Goal: Task Accomplishment & Management: Manage account settings

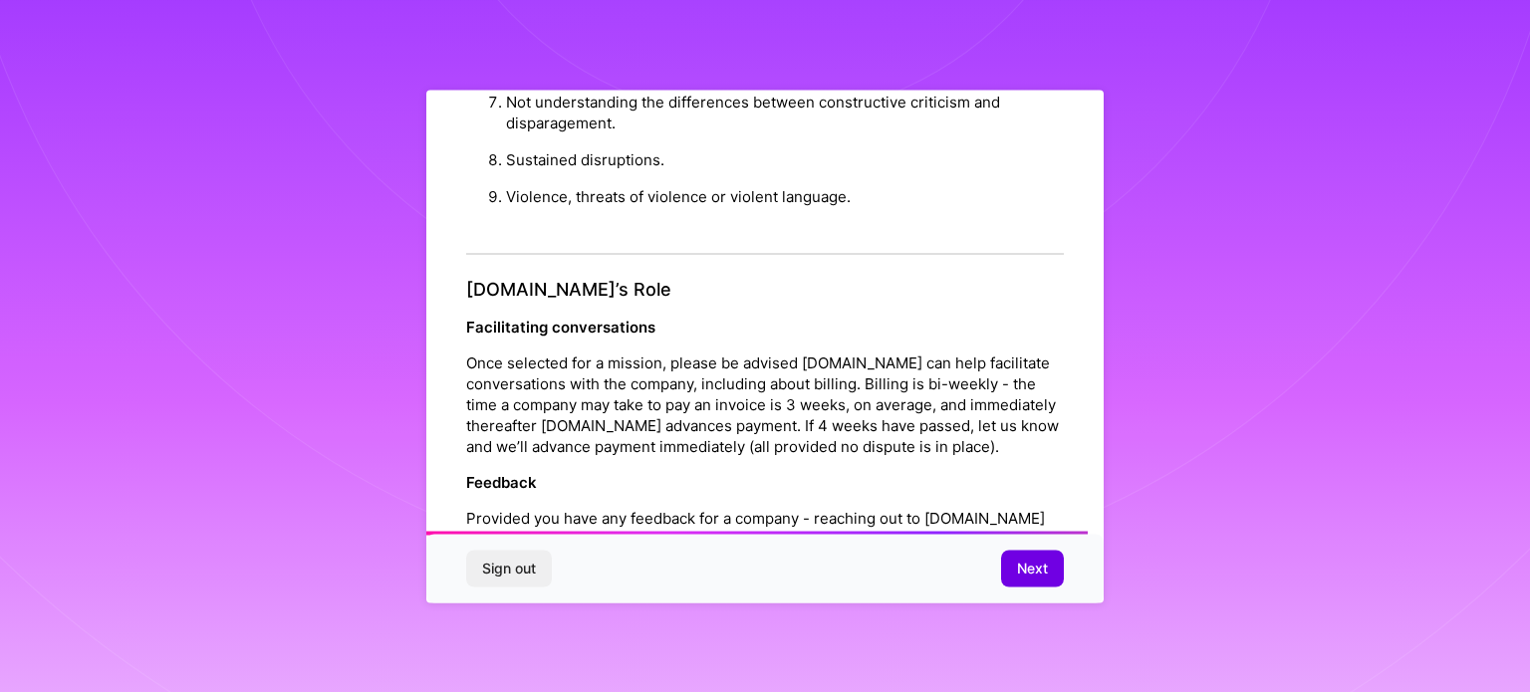
scroll to position [2310, 0]
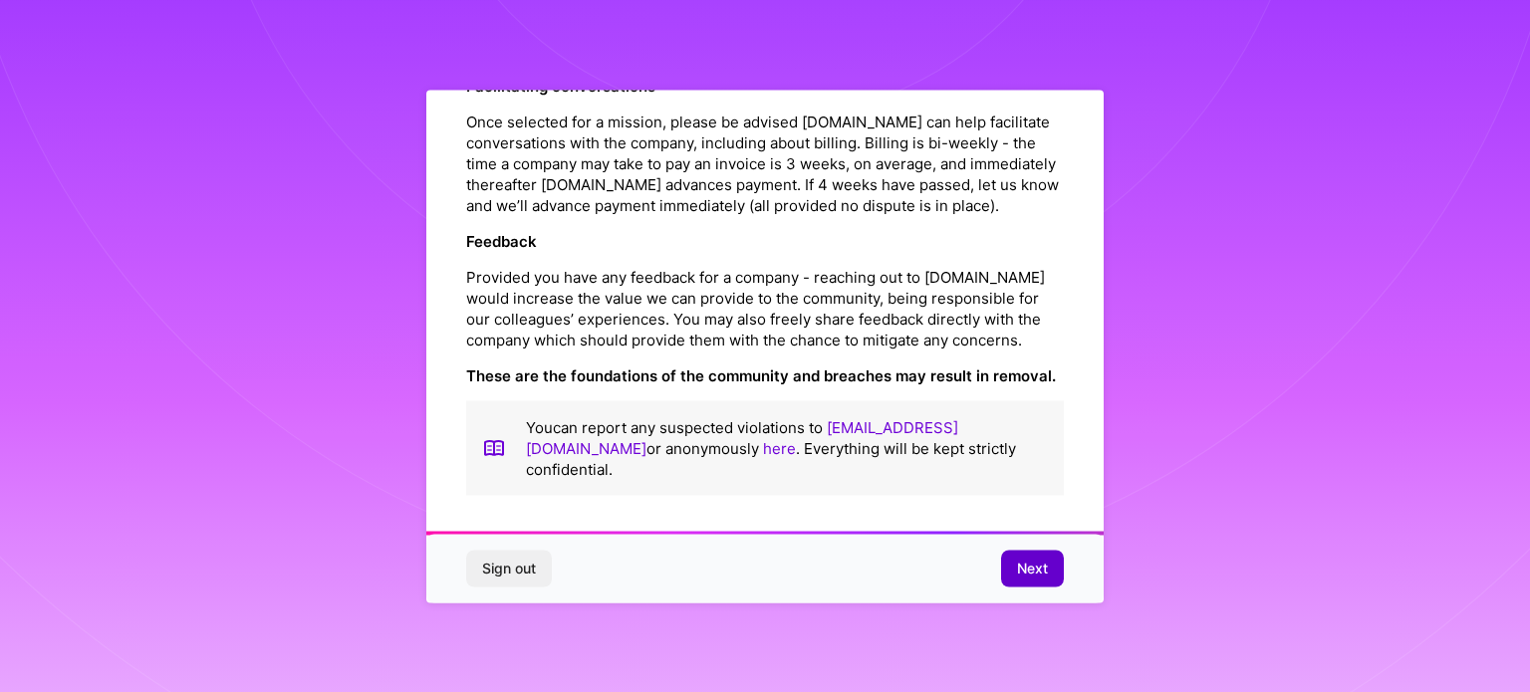
click at [1043, 580] on button "Next" at bounding box center [1032, 569] width 63 height 36
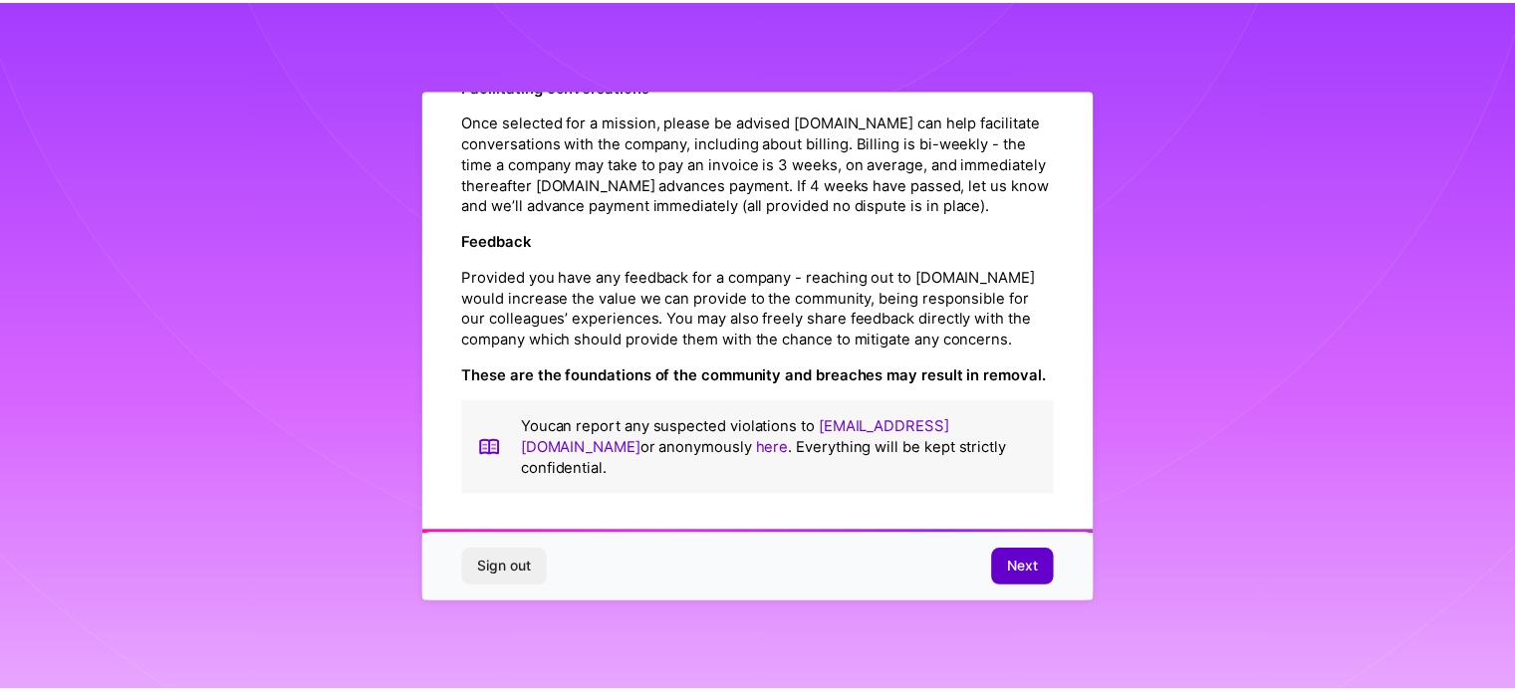
scroll to position [24, 0]
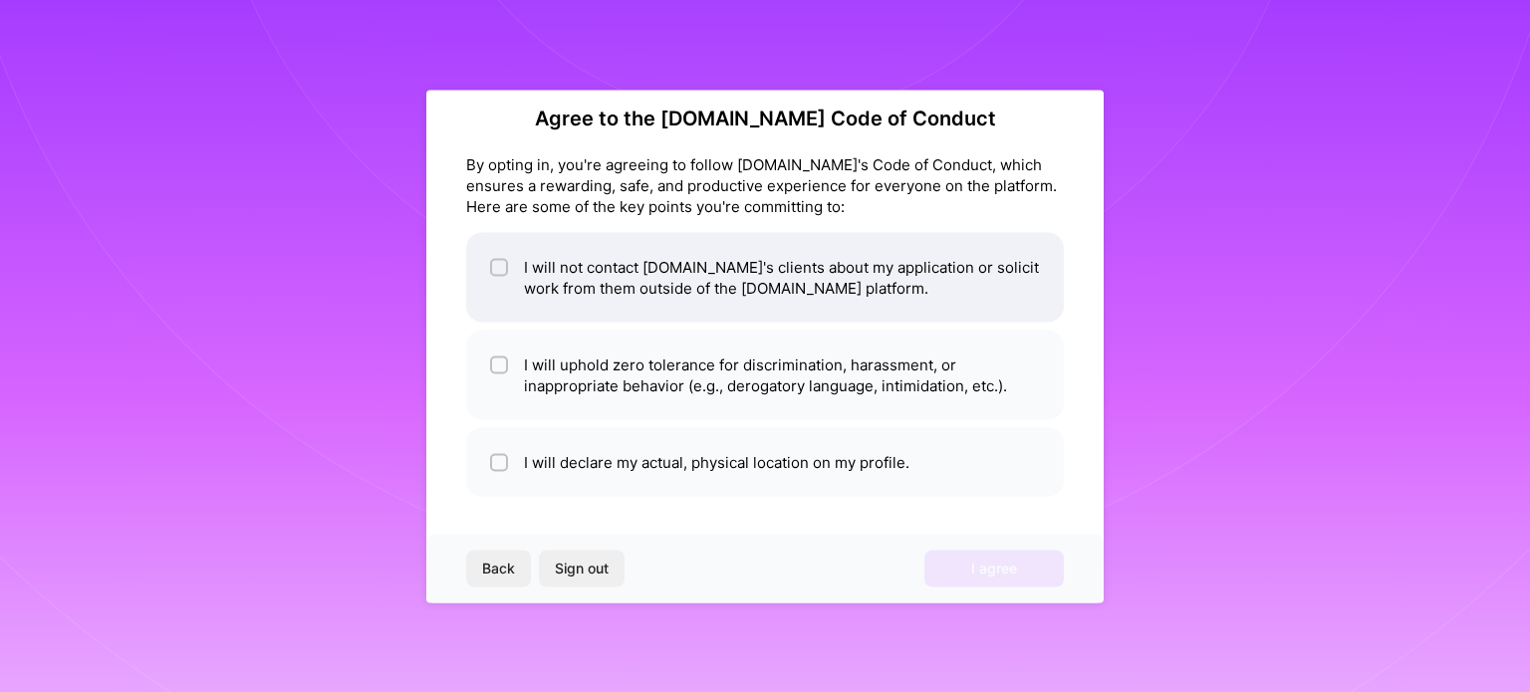
click at [580, 283] on li "I will not contact [DOMAIN_NAME]'s clients about my application or solicit work…" at bounding box center [765, 277] width 598 height 90
checkbox input "true"
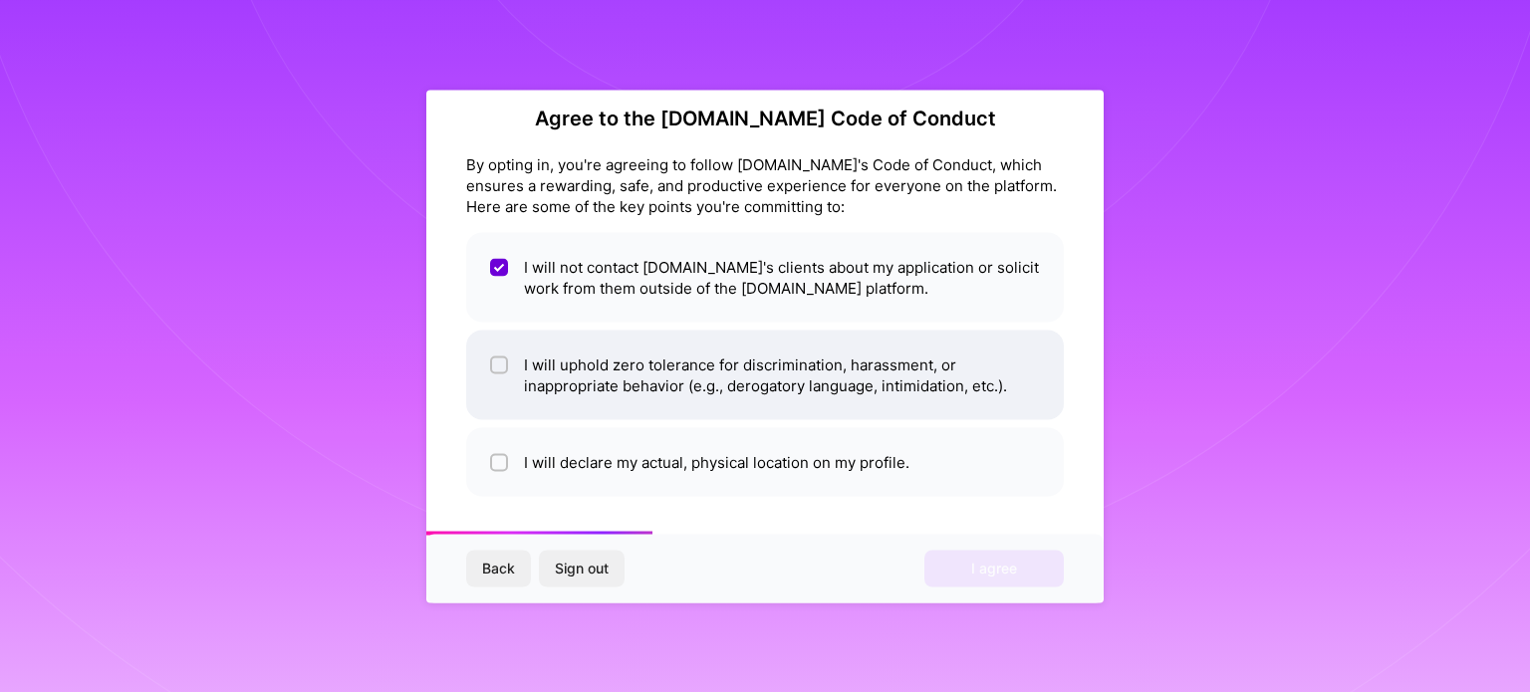
click at [594, 392] on li "I will uphold zero tolerance for discrimination, harassment, or inappropriate b…" at bounding box center [765, 375] width 598 height 90
checkbox input "true"
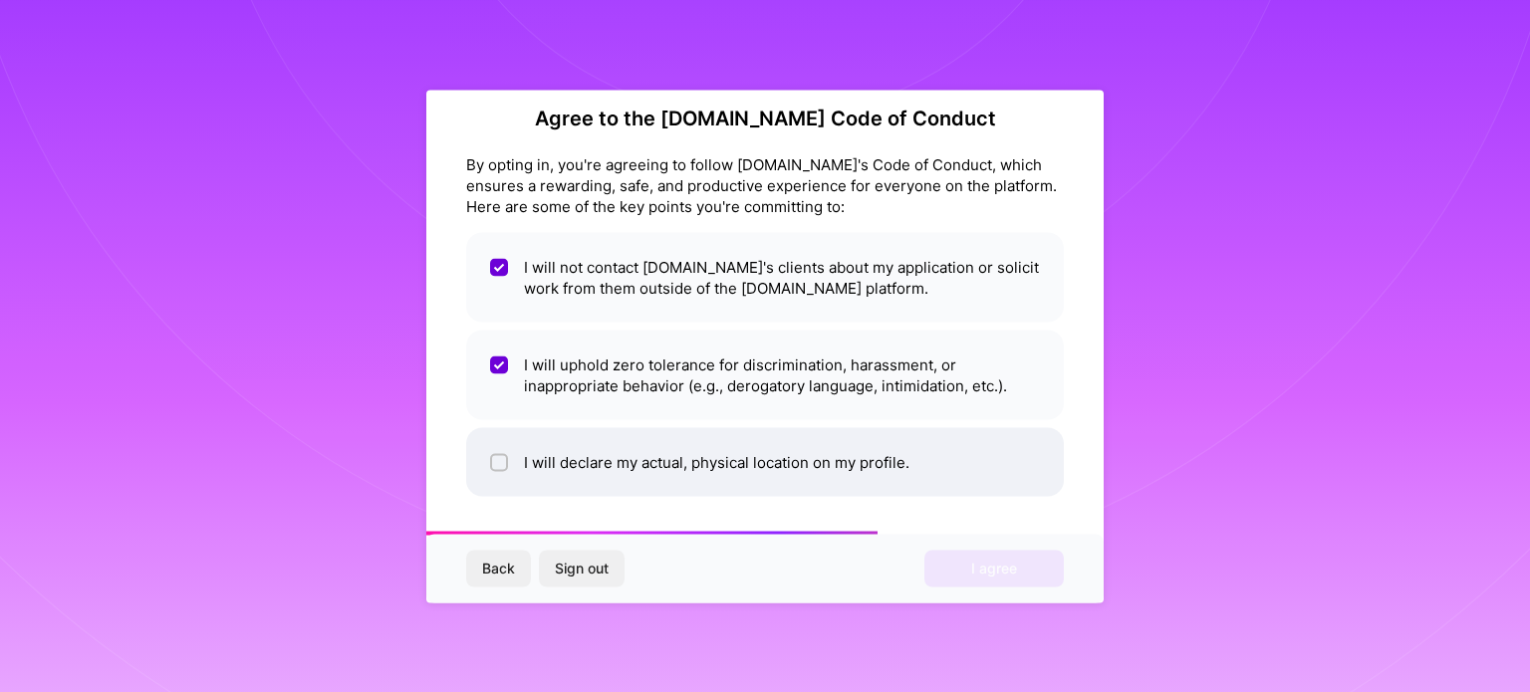
click at [631, 465] on li "I will declare my actual, physical location on my profile." at bounding box center [765, 461] width 598 height 69
checkbox input "true"
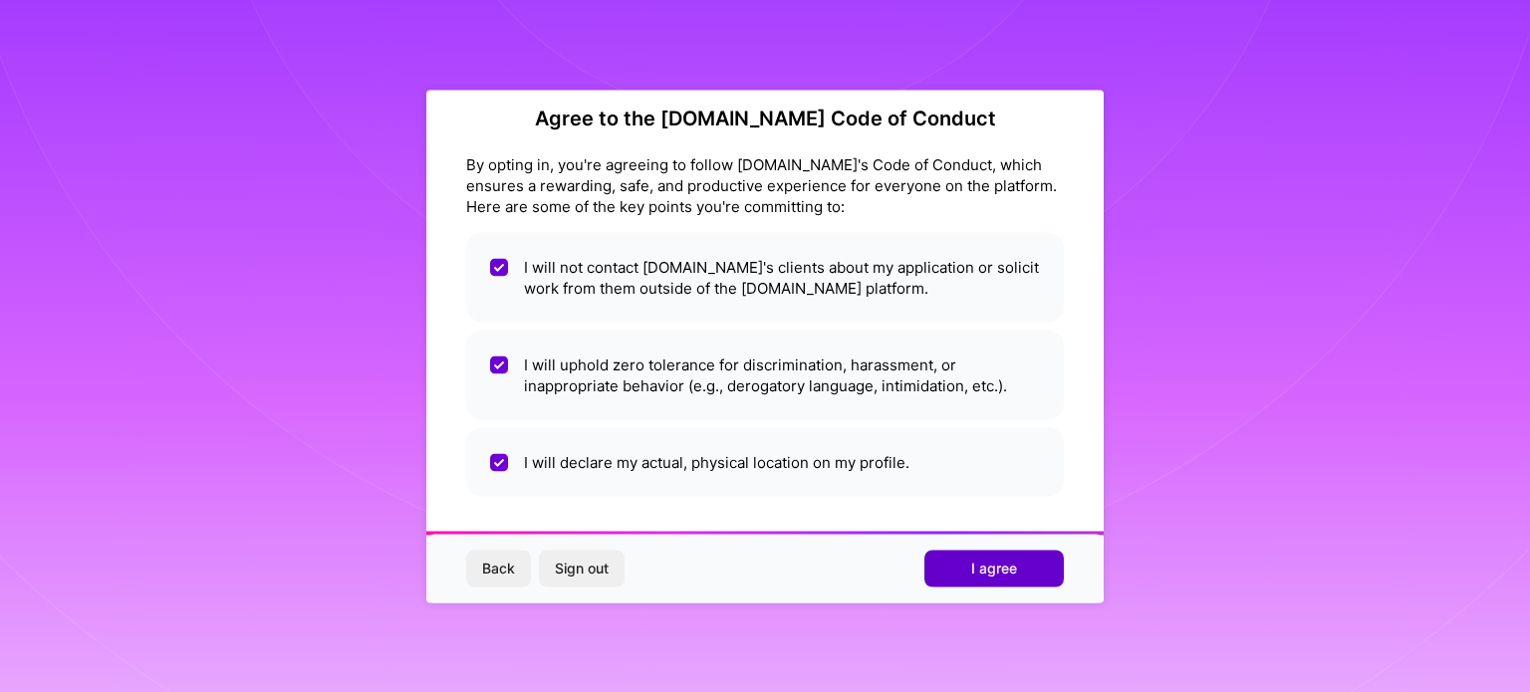
click at [1005, 574] on span "I agree" at bounding box center [994, 569] width 46 height 20
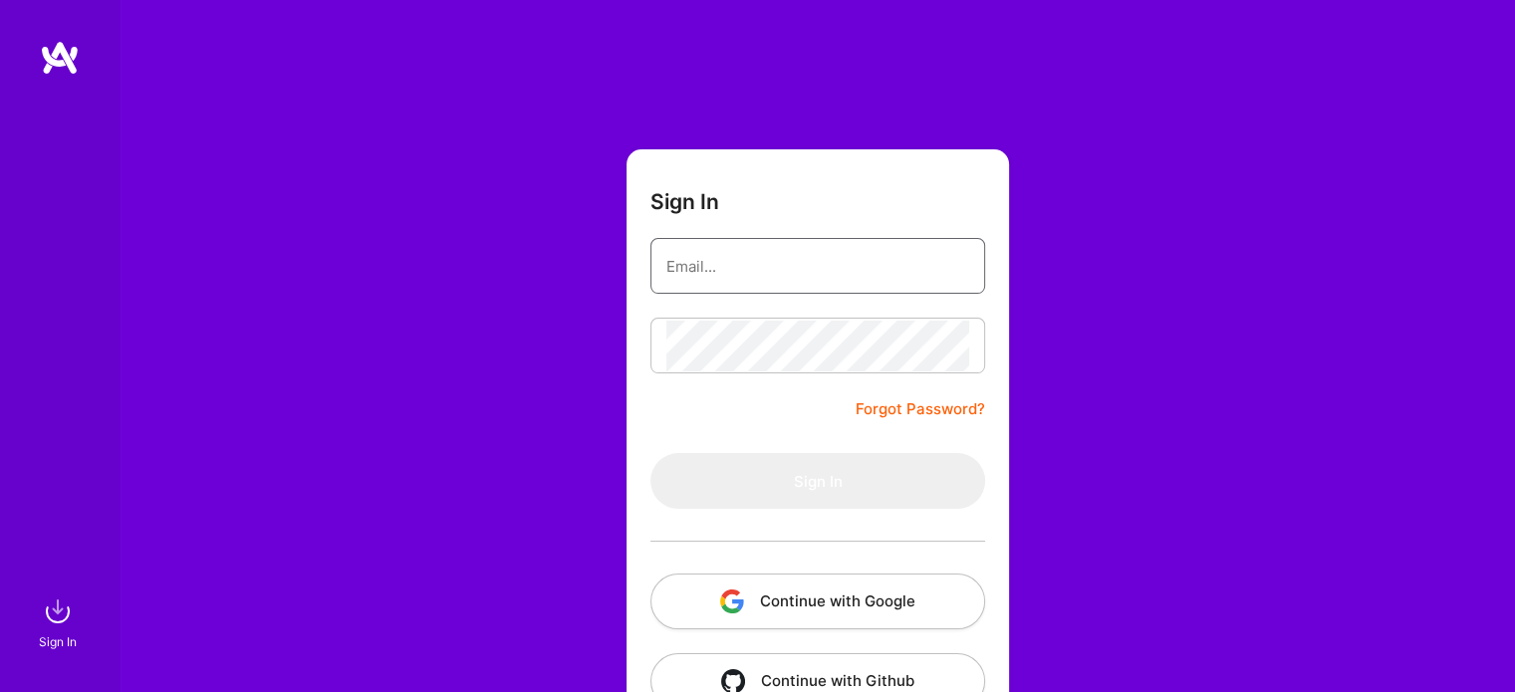
type input "[EMAIL_ADDRESS][DOMAIN_NAME]"
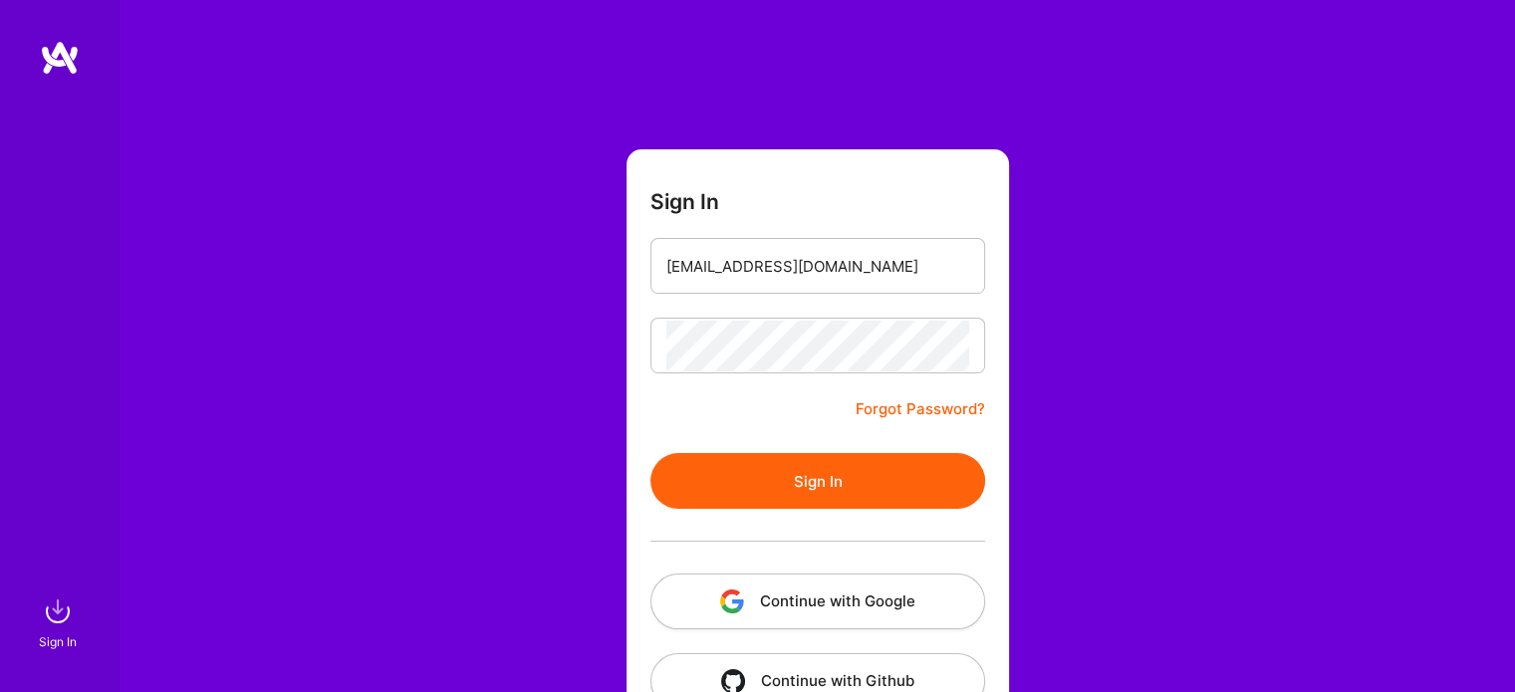
scroll to position [40, 0]
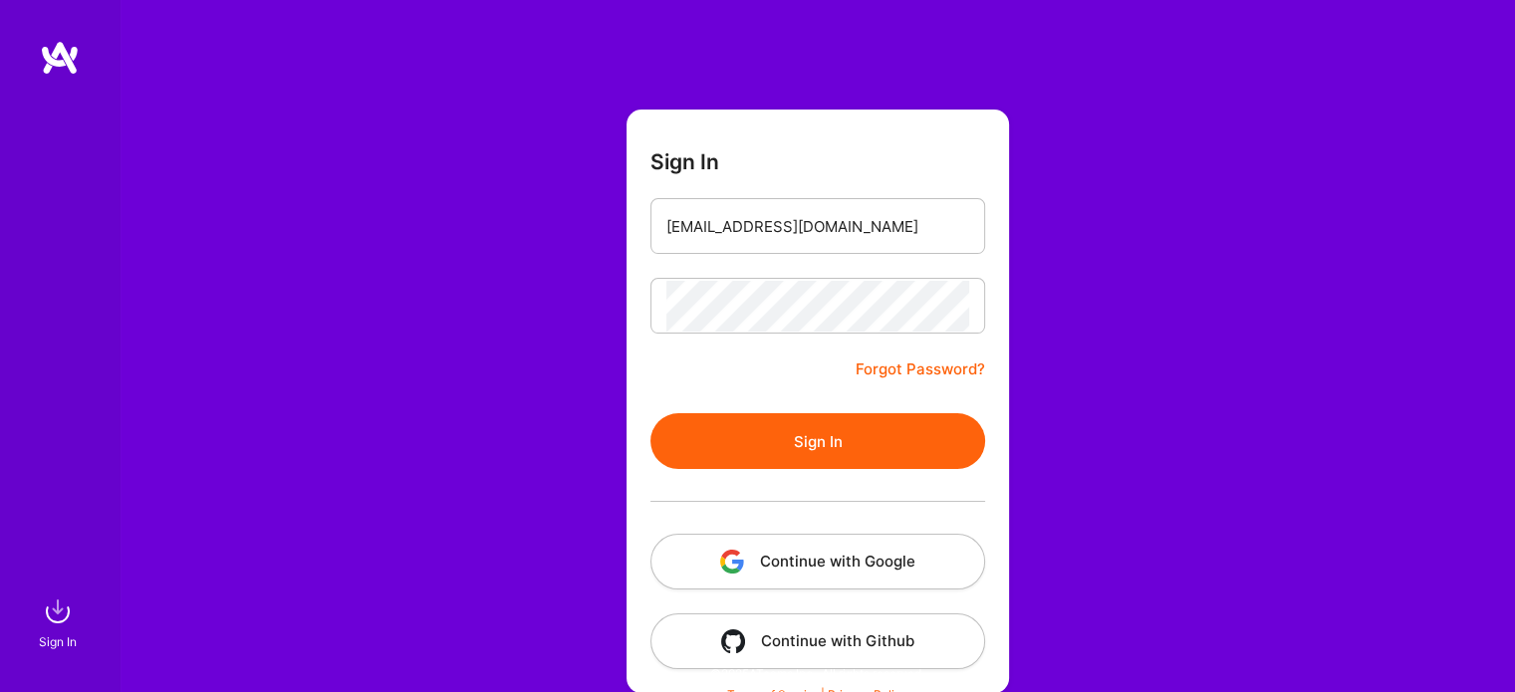
click at [857, 445] on button "Sign In" at bounding box center [817, 441] width 335 height 56
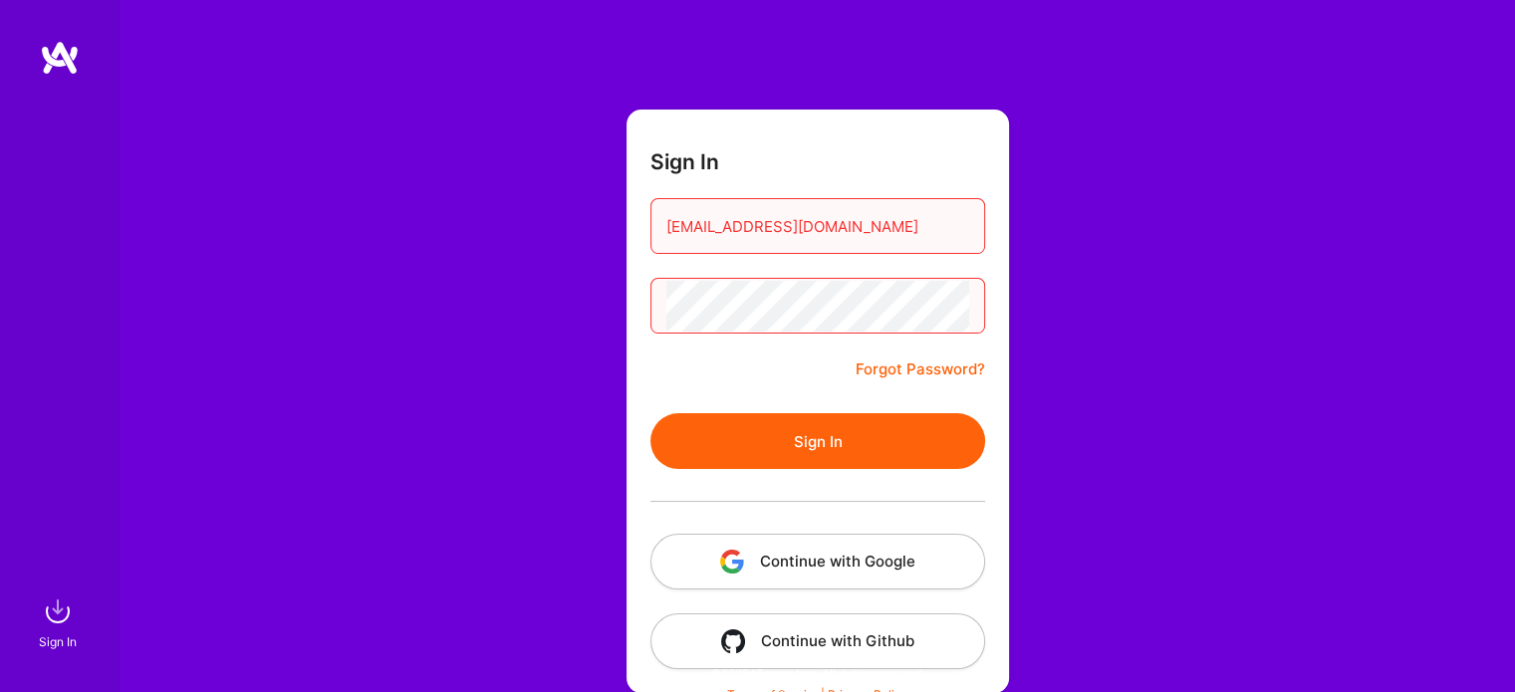
scroll to position [56, 0]
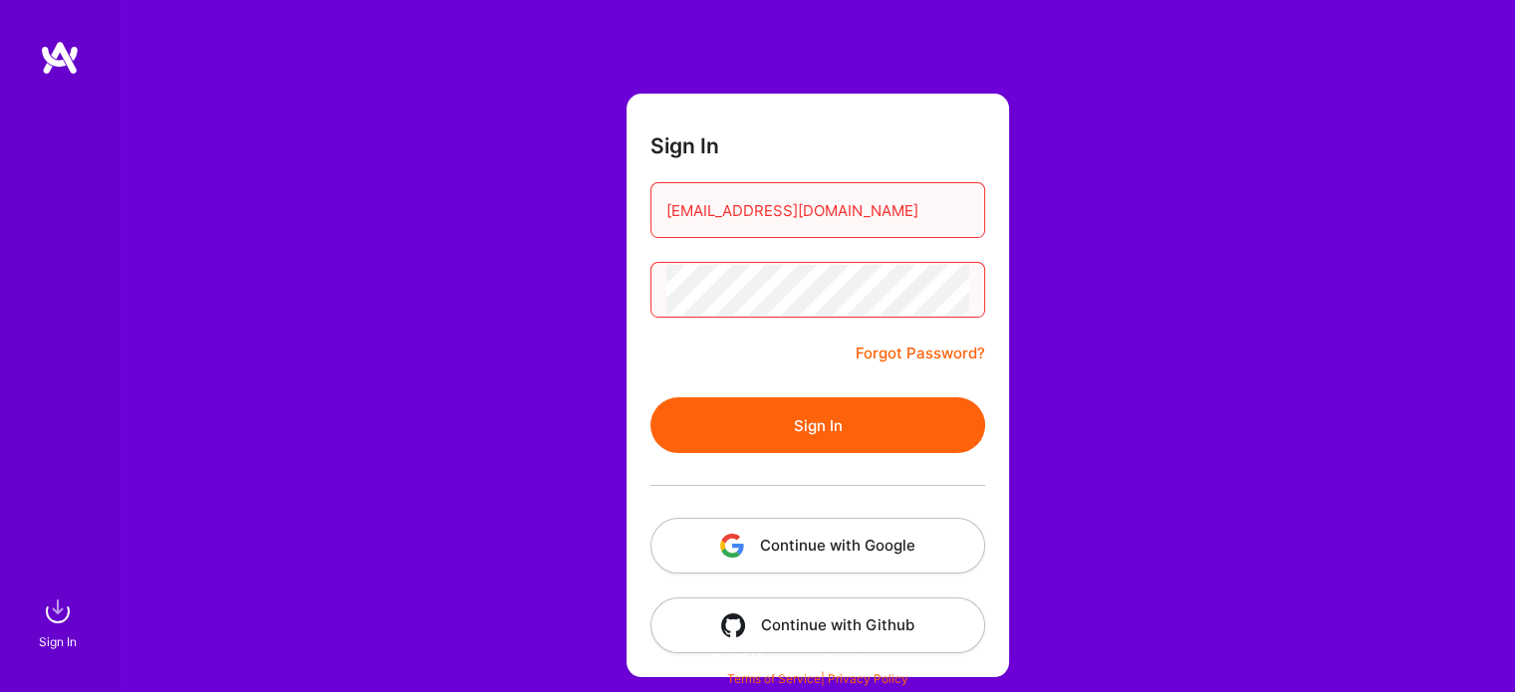
click at [837, 543] on button "Continue with Google" at bounding box center [817, 546] width 335 height 56
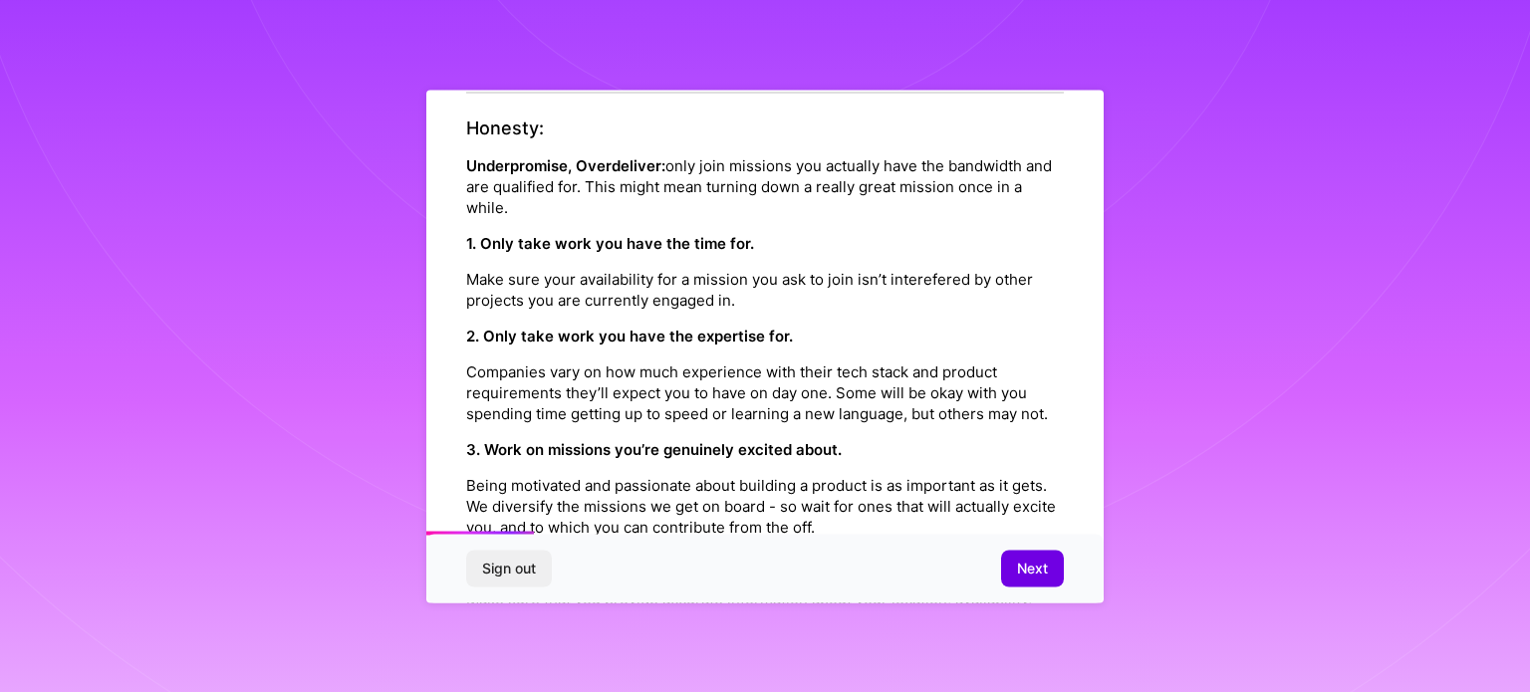
scroll to position [357, 0]
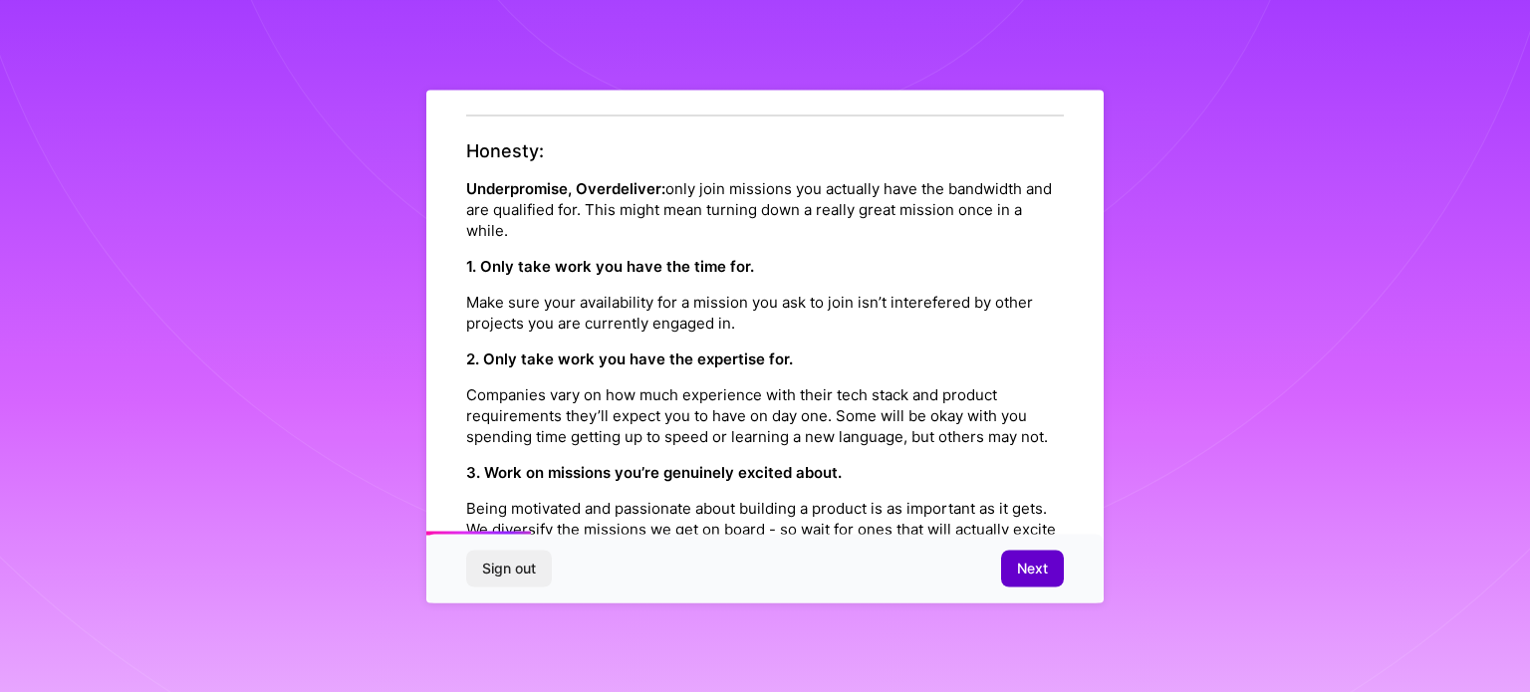
click at [1034, 551] on button "Next" at bounding box center [1032, 569] width 63 height 36
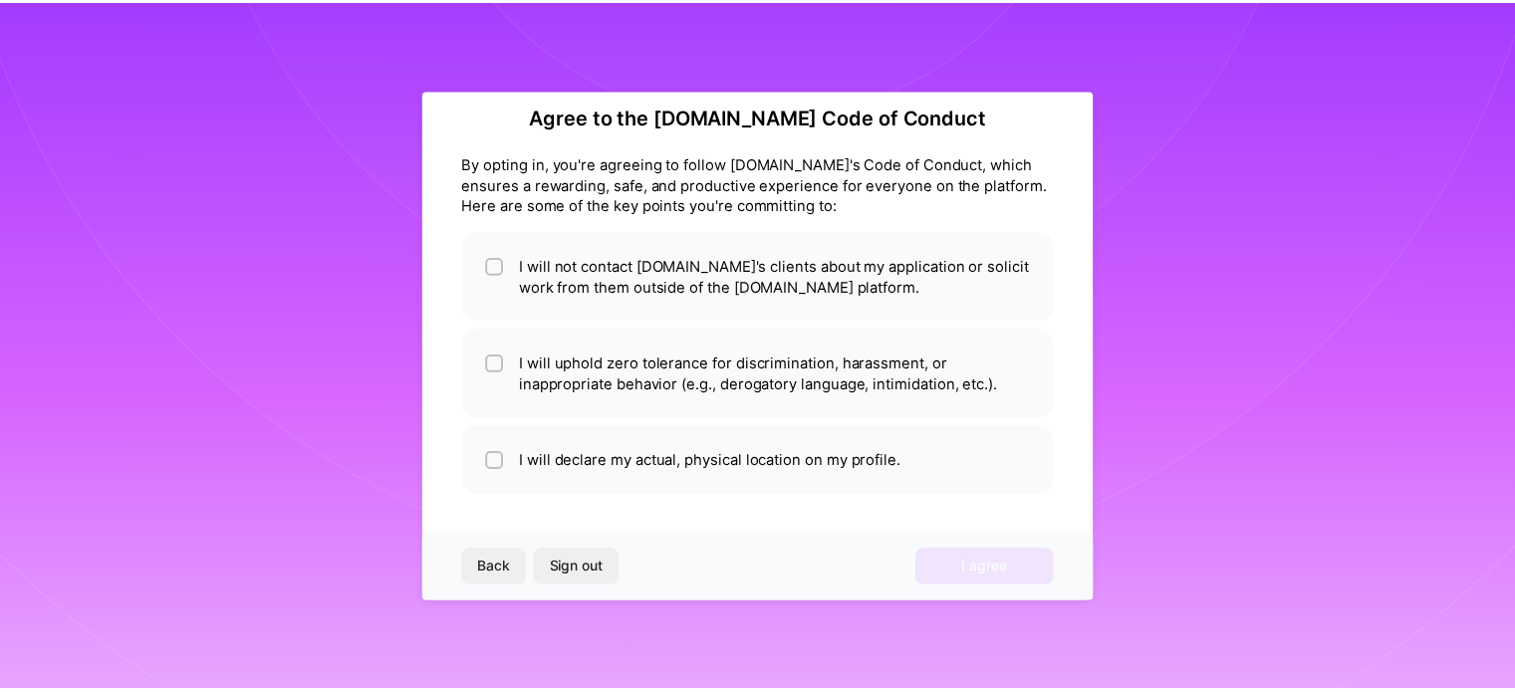
scroll to position [24, 0]
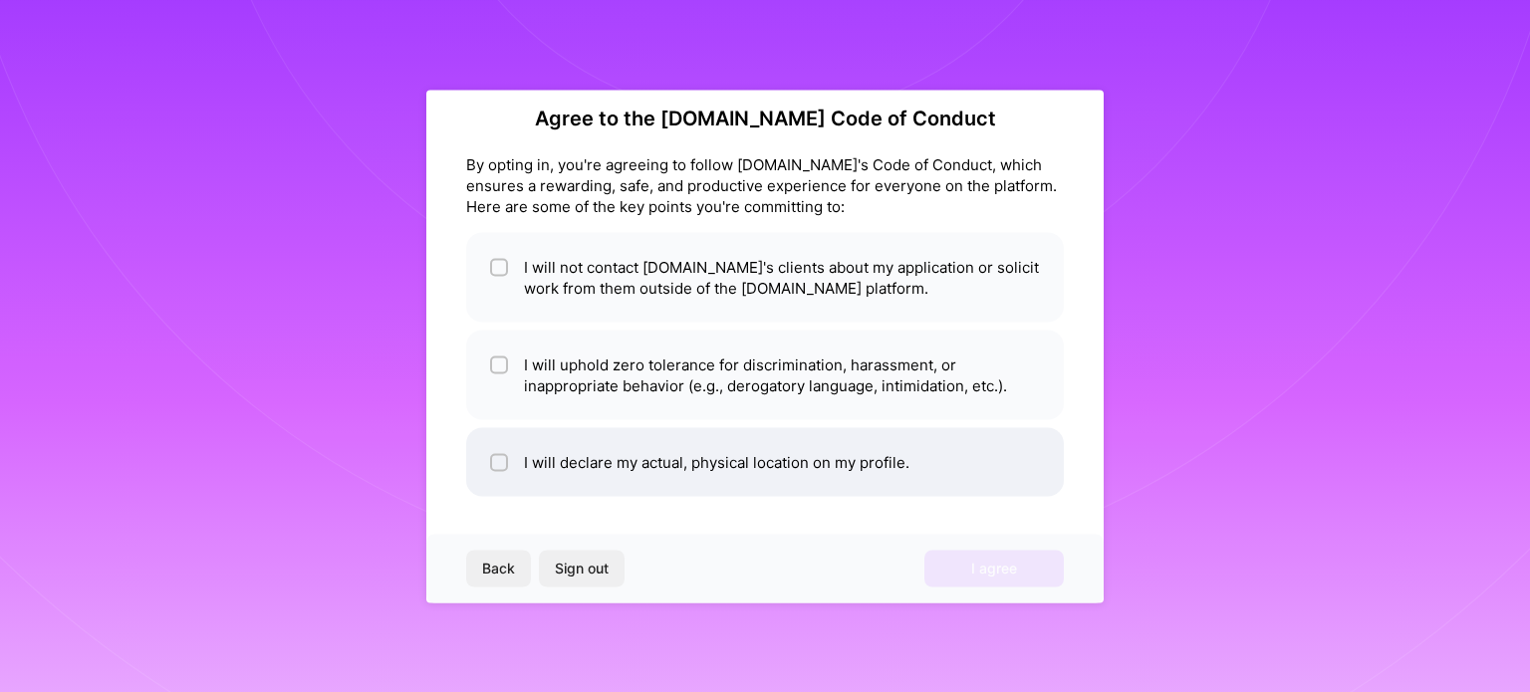
click at [751, 457] on li "I will declare my actual, physical location on my profile." at bounding box center [765, 461] width 598 height 69
checkbox input "true"
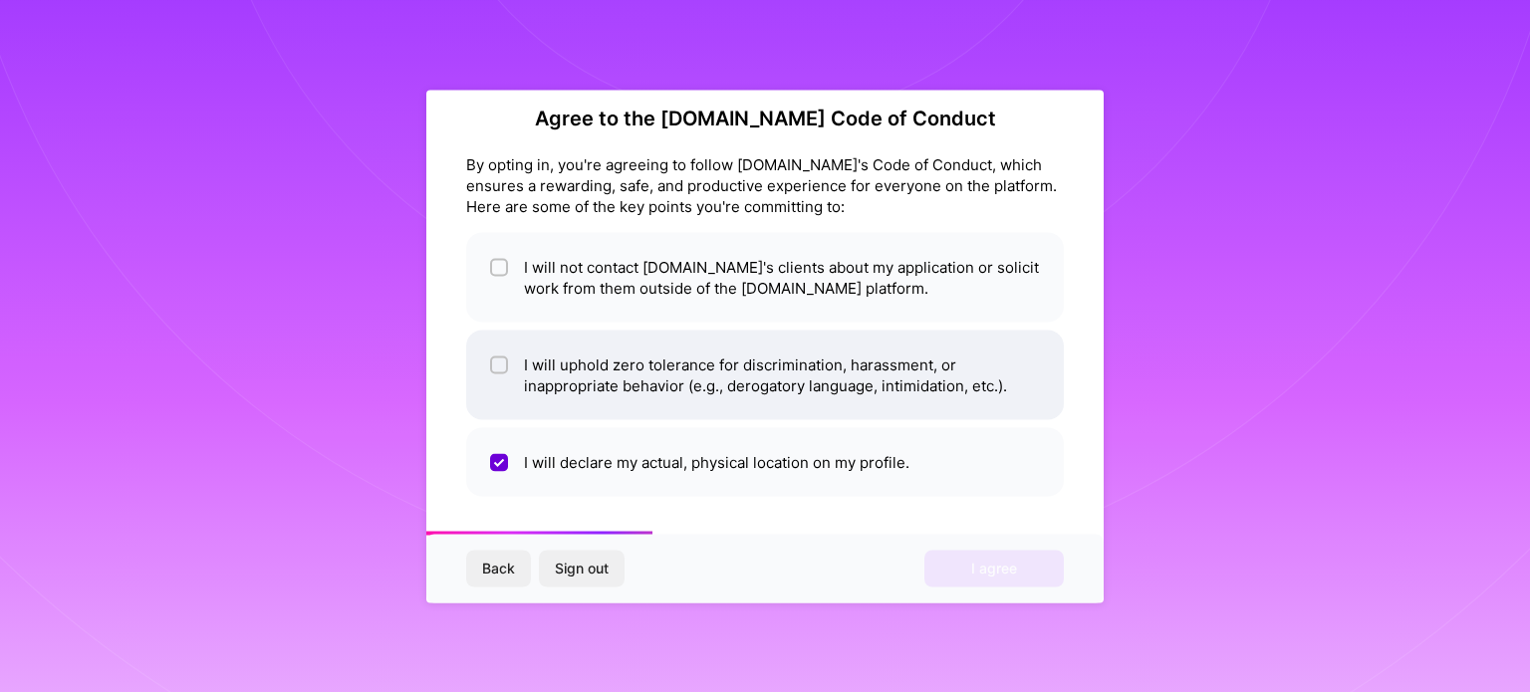
click at [754, 389] on li "I will uphold zero tolerance for discrimination, harassment, or inappropriate b…" at bounding box center [765, 375] width 598 height 90
checkbox input "true"
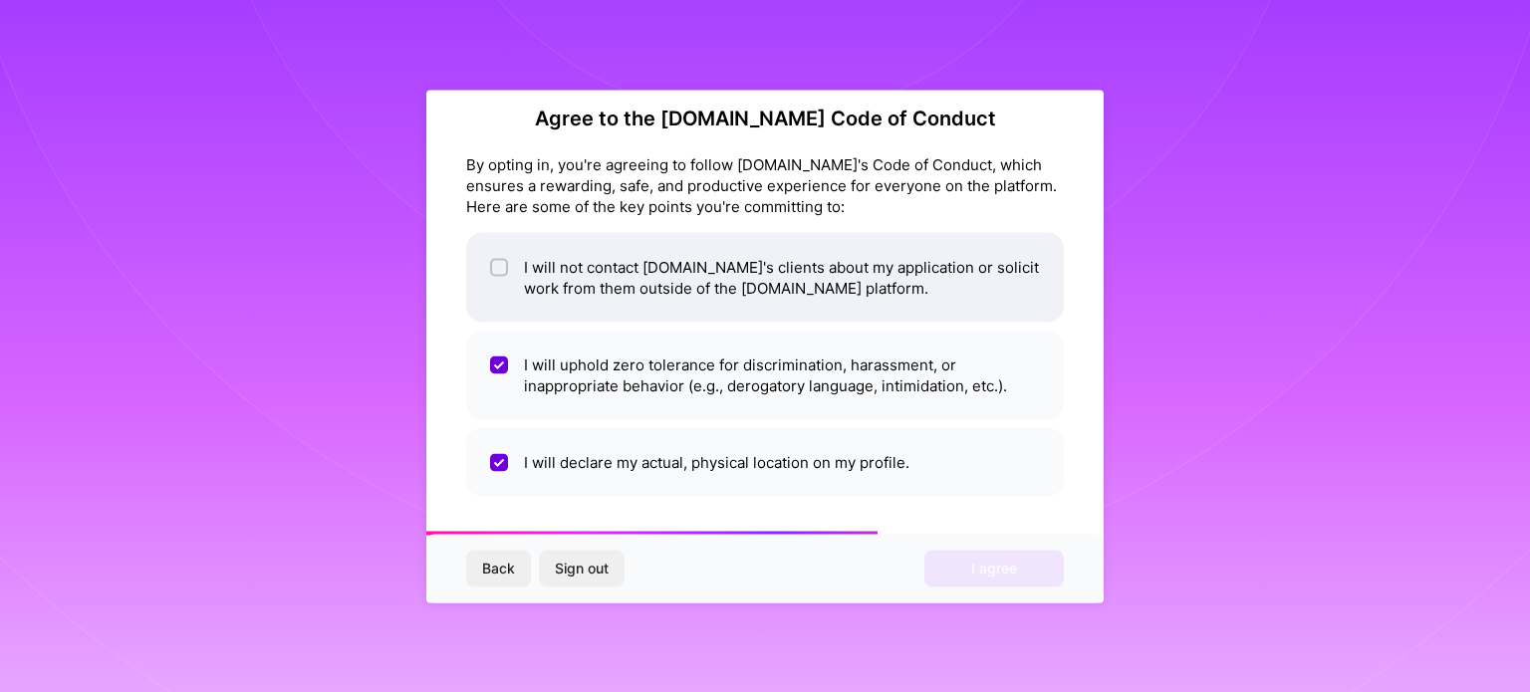
click at [759, 282] on li "I will not contact [DOMAIN_NAME]'s clients about my application or solicit work…" at bounding box center [765, 277] width 598 height 90
checkbox input "true"
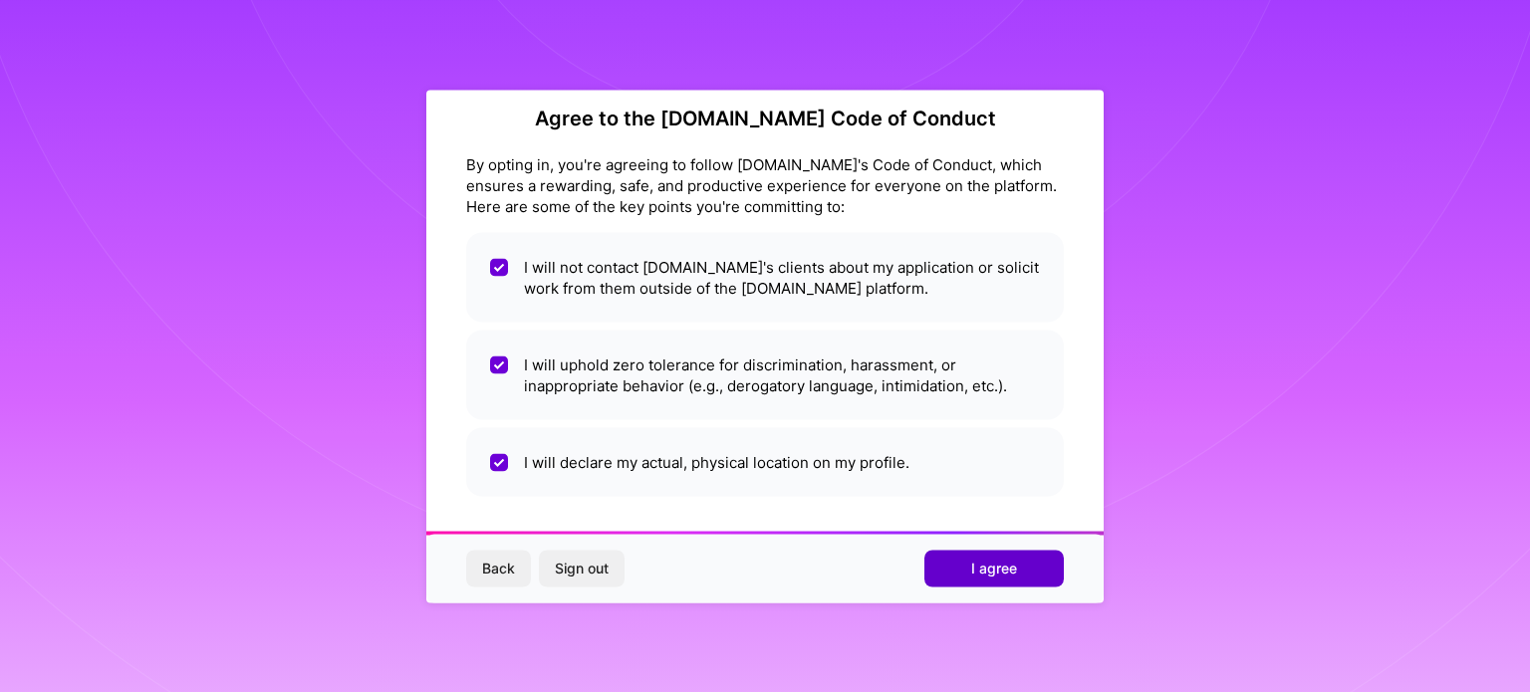
click at [1026, 575] on button "I agree" at bounding box center [993, 569] width 139 height 36
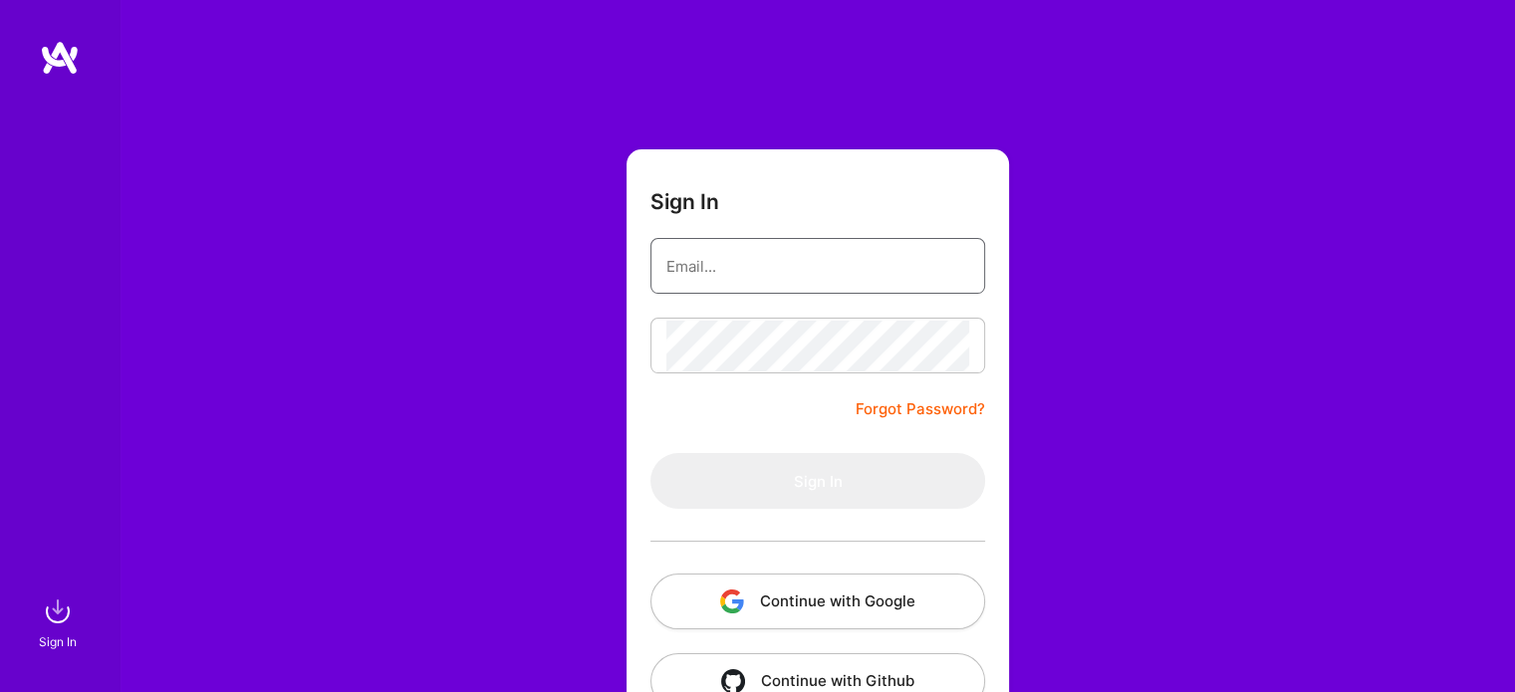
type input "[EMAIL_ADDRESS][DOMAIN_NAME]"
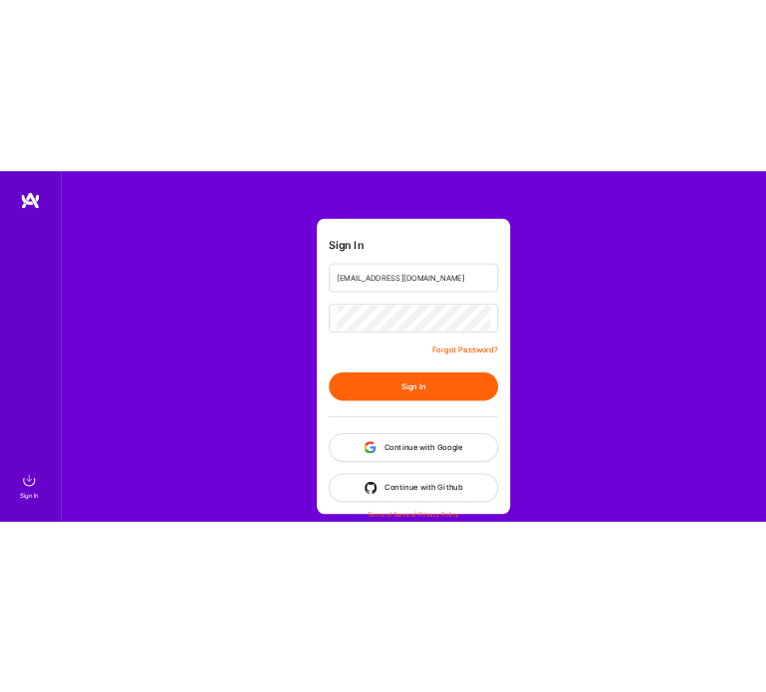
scroll to position [43, 0]
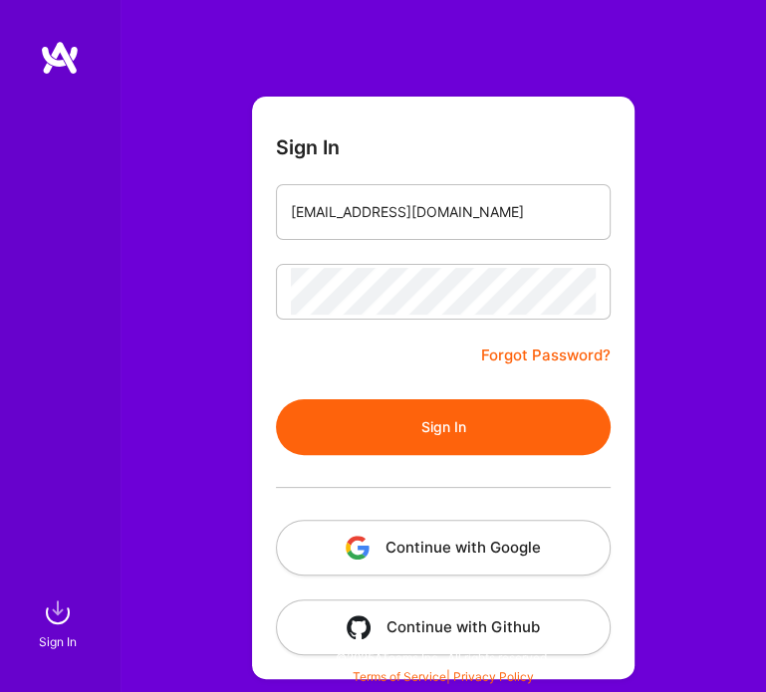
click at [500, 344] on link "Forgot Password?" at bounding box center [545, 356] width 129 height 24
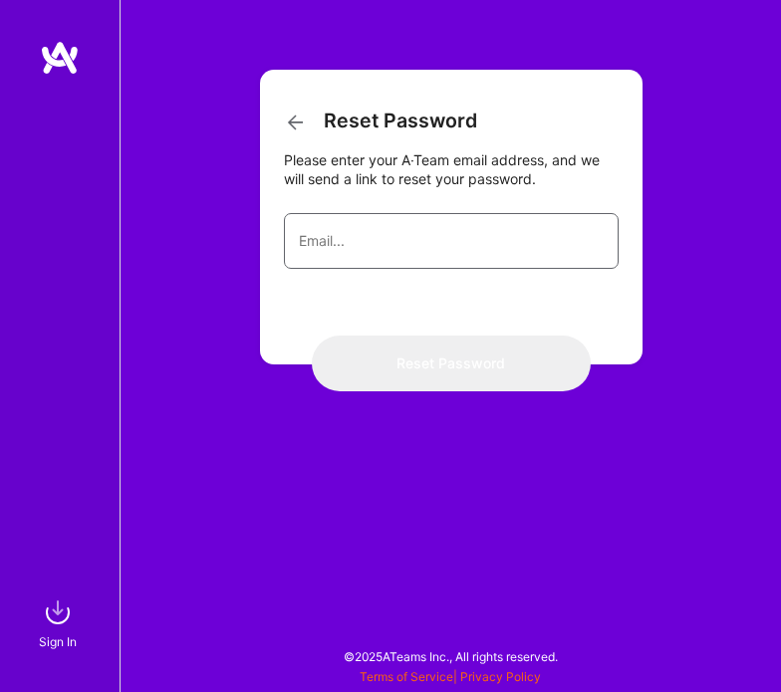
click at [493, 262] on input "email" at bounding box center [451, 241] width 305 height 48
type input "[EMAIL_ADDRESS][DOMAIN_NAME]"
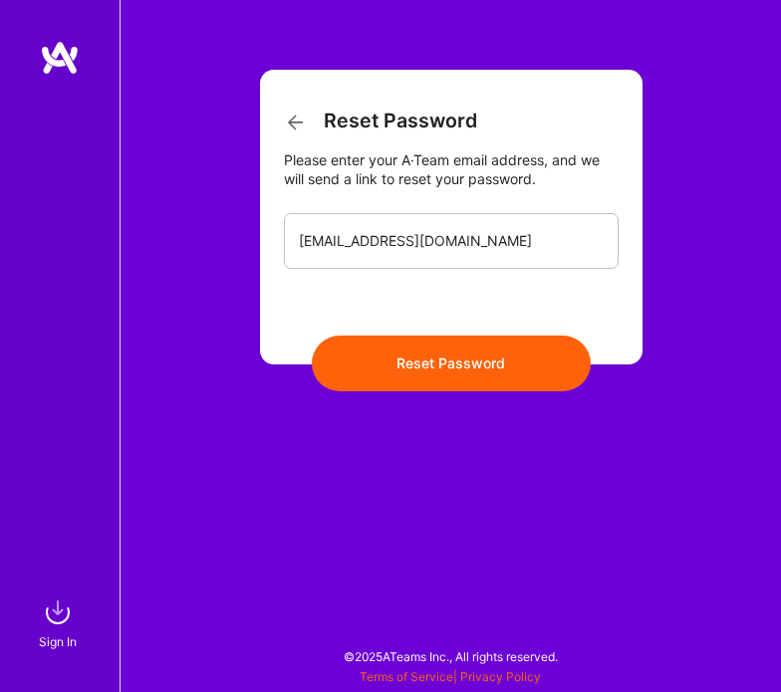
click at [493, 347] on button "Reset Password" at bounding box center [451, 364] width 279 height 56
